Goal: Task Accomplishment & Management: Use online tool/utility

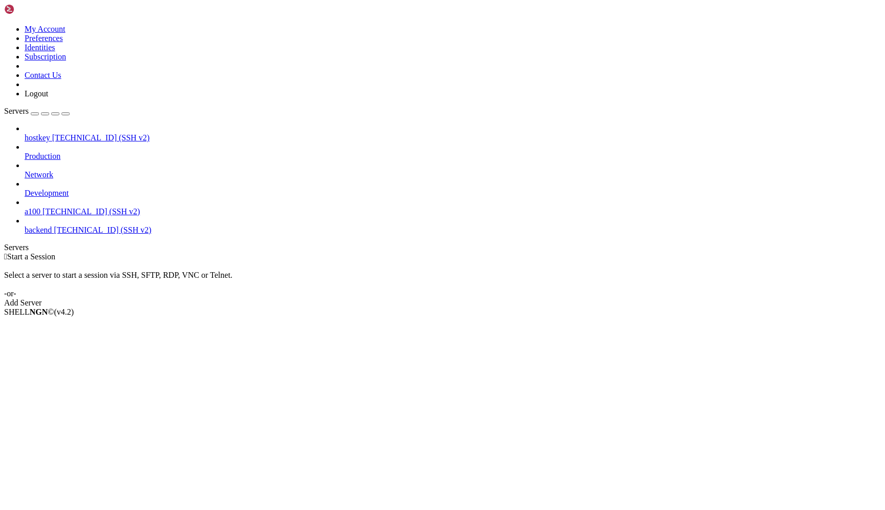
click at [103, 207] on link "a100 [TECHNICAL_ID] (SSH v2)" at bounding box center [453, 211] width 857 height 9
